Goal: Transaction & Acquisition: Purchase product/service

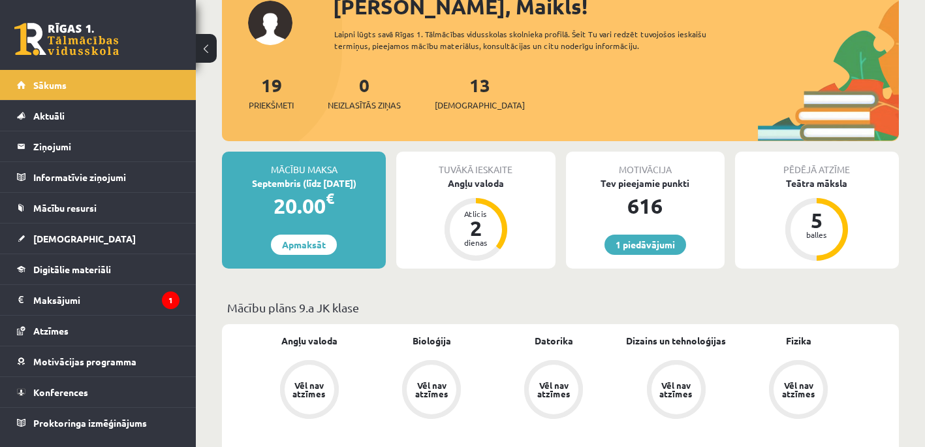
scroll to position [131, 0]
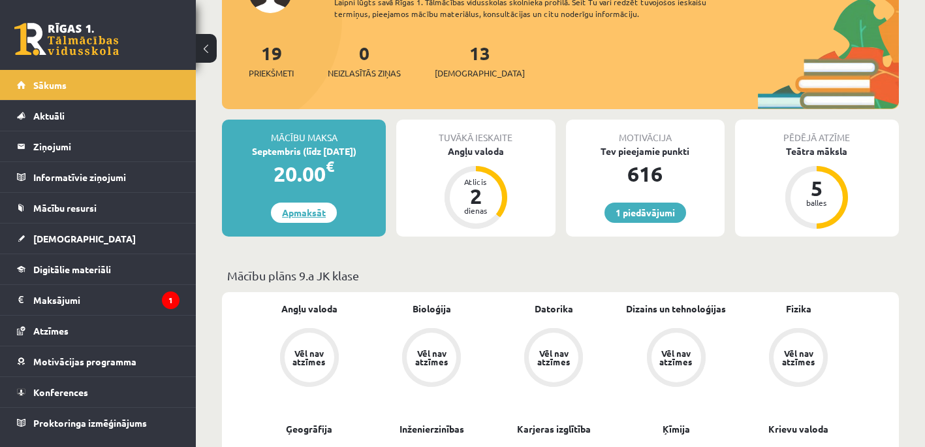
click at [298, 218] on link "Apmaksāt" at bounding box center [304, 212] width 66 height 20
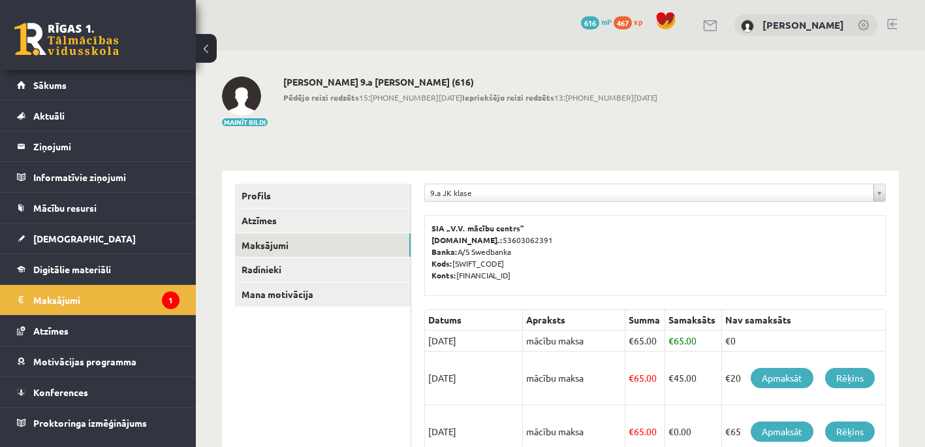
scroll to position [65, 0]
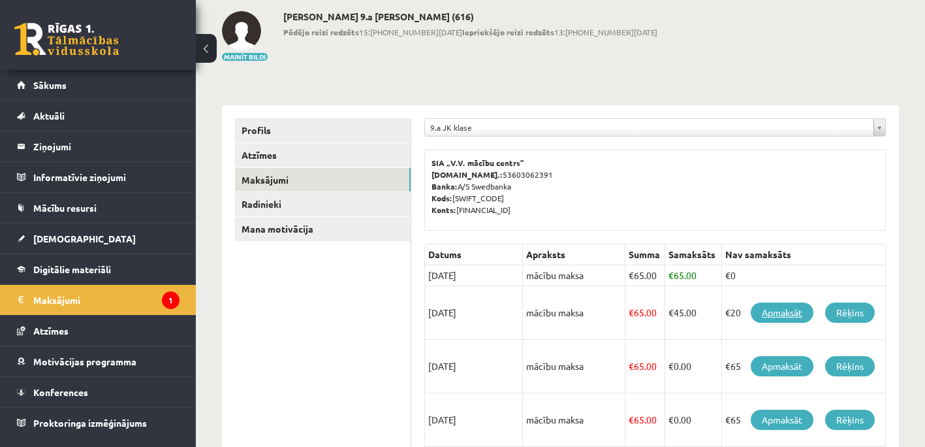
click at [782, 312] on link "Apmaksāt" at bounding box center [782, 312] width 63 height 20
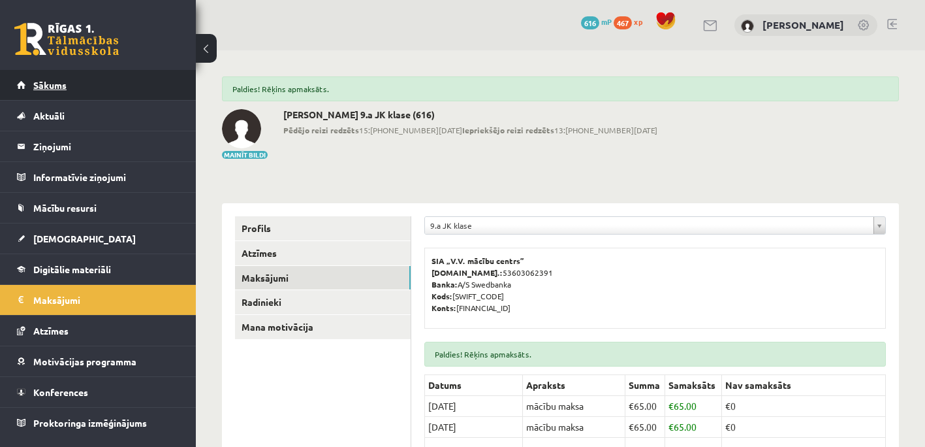
click at [52, 82] on span "Sākums" at bounding box center [49, 85] width 33 height 12
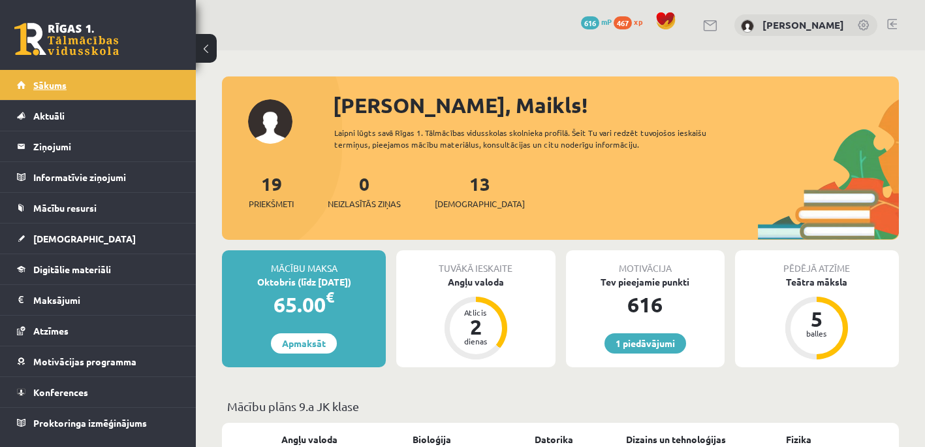
click at [59, 80] on span "Sākums" at bounding box center [49, 85] width 33 height 12
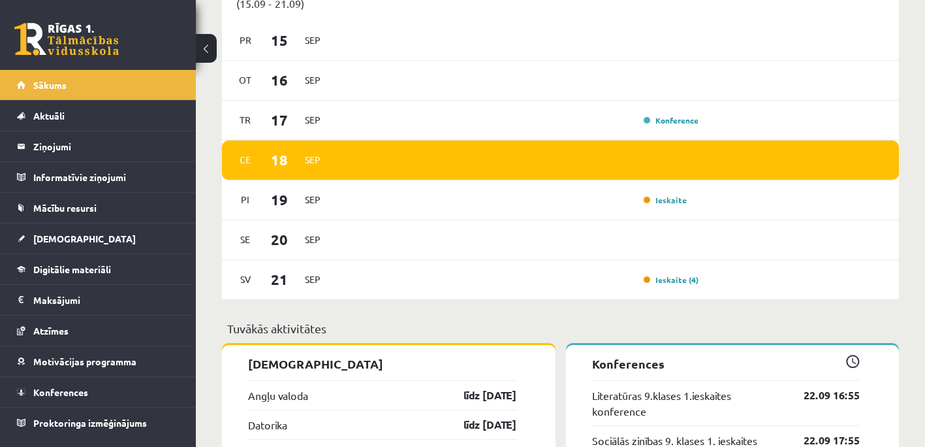
scroll to position [1175, 0]
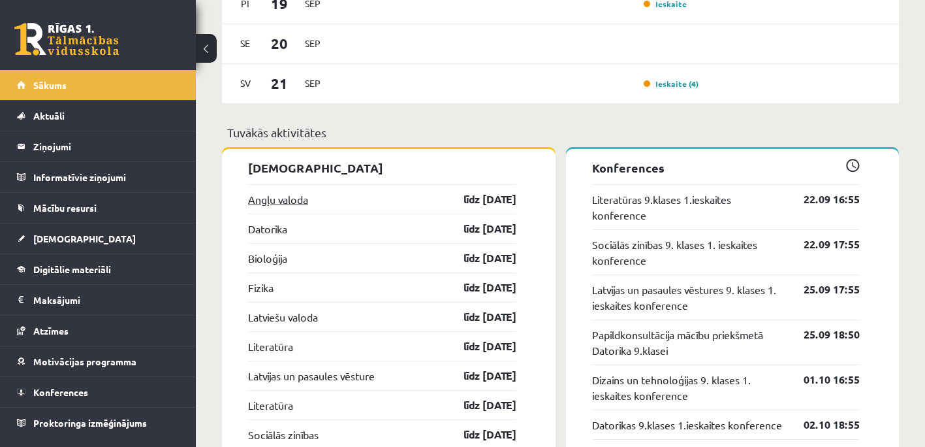
click at [287, 204] on link "Angļu valoda" at bounding box center [278, 199] width 60 height 16
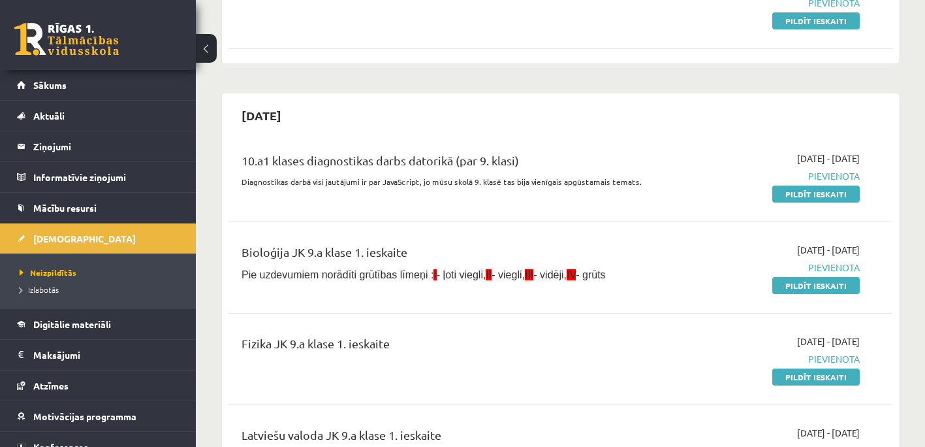
scroll to position [131, 0]
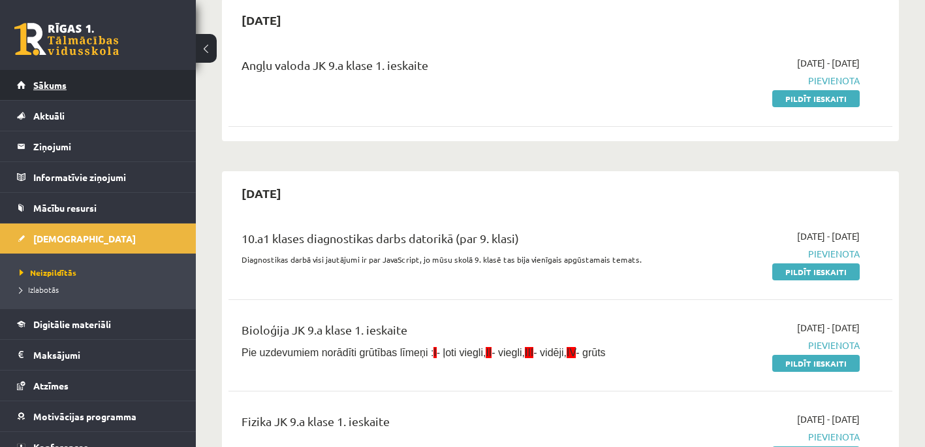
click at [71, 87] on link "Sākums" at bounding box center [98, 85] width 163 height 30
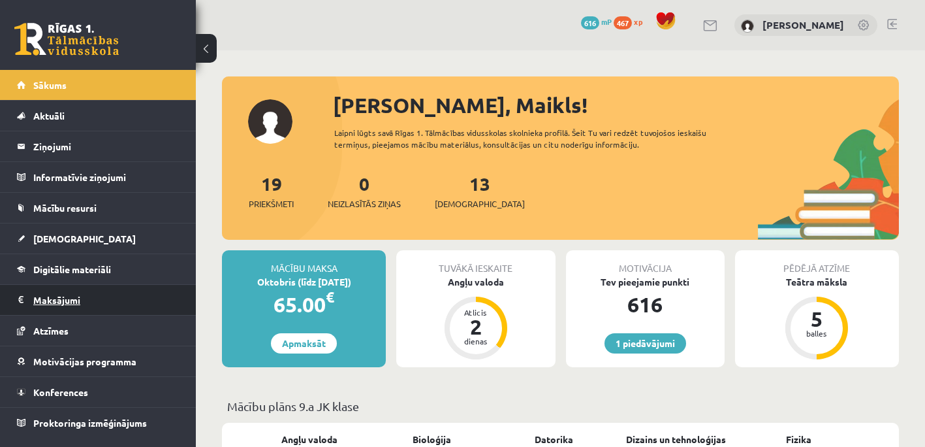
click at [84, 296] on legend "Maksājumi 0" at bounding box center [106, 300] width 146 height 30
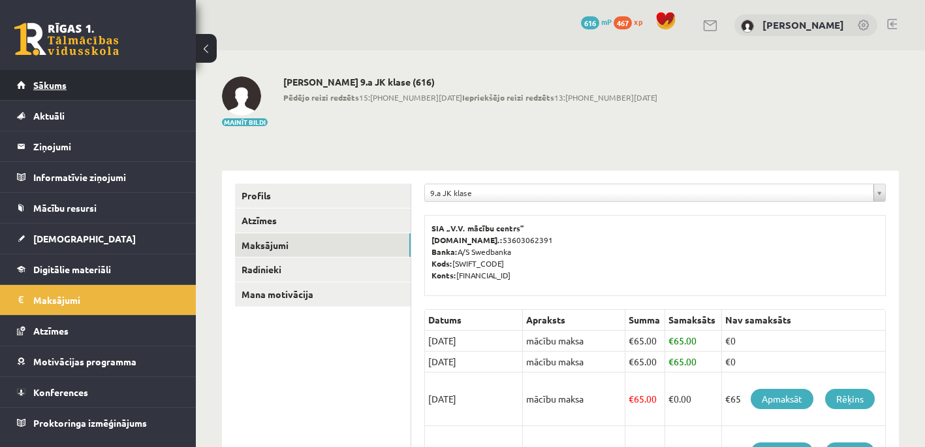
click at [52, 81] on span "Sākums" at bounding box center [49, 85] width 33 height 12
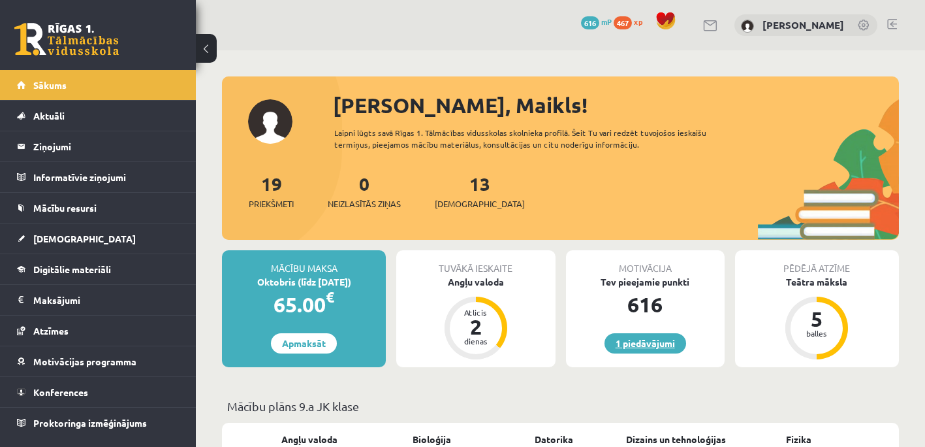
click at [656, 340] on link "1 piedāvājumi" at bounding box center [646, 343] width 82 height 20
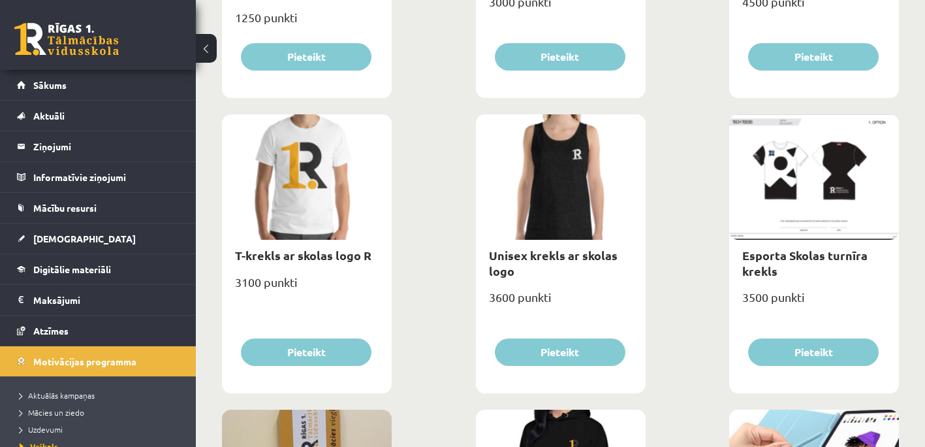
scroll to position [582, 0]
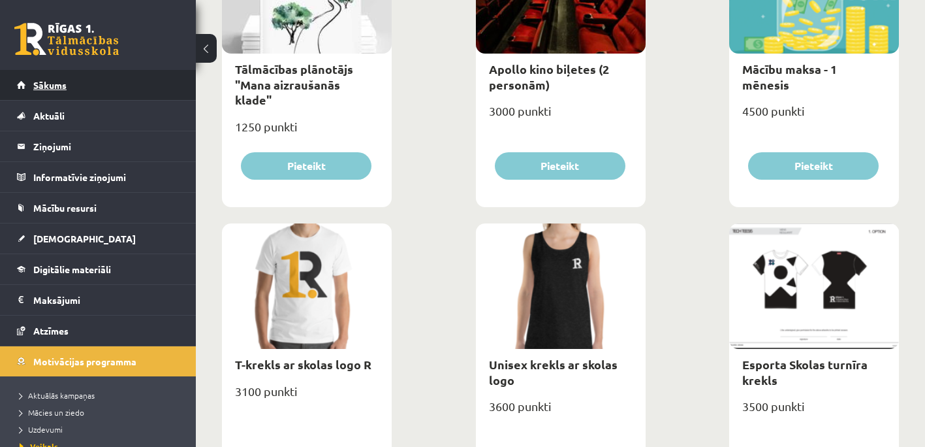
click at [77, 87] on link "Sākums" at bounding box center [98, 85] width 163 height 30
